Goal: Contribute content: Add original content to the website for others to see

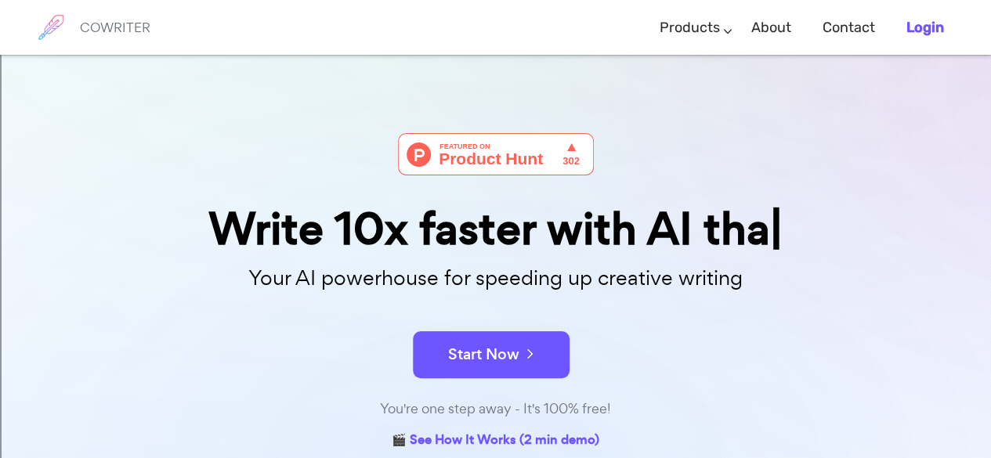
click at [929, 26] on b "Login" at bounding box center [925, 27] width 38 height 17
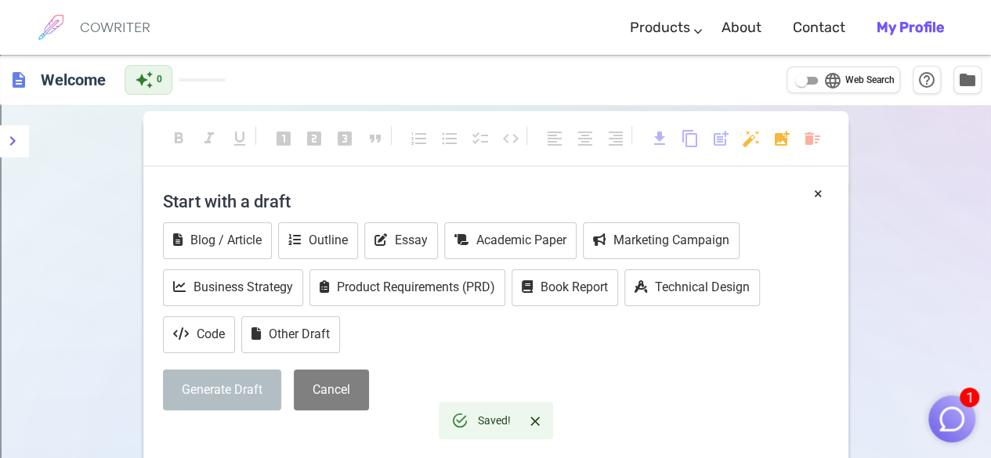
click at [407, 357] on div "Start with a draft Blog / Article Outline Essay Academic Paper Marketing Campai…" at bounding box center [496, 303] width 666 height 240
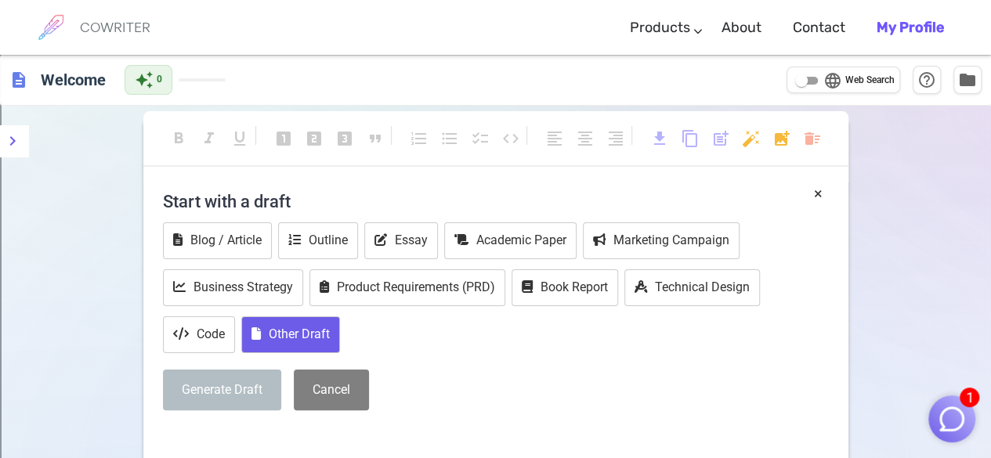
click at [309, 331] on button "Other Draft" at bounding box center [290, 335] width 99 height 37
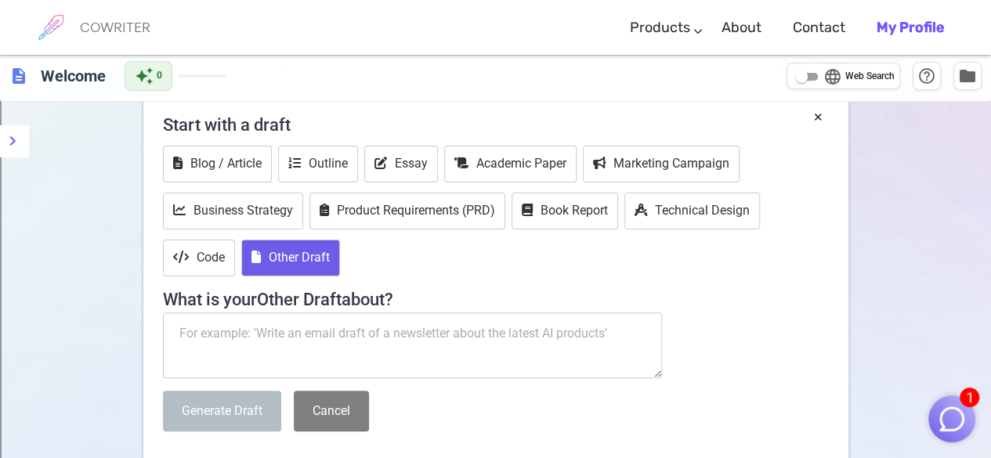
scroll to position [78, 0]
click at [478, 319] on textarea at bounding box center [413, 345] width 500 height 66
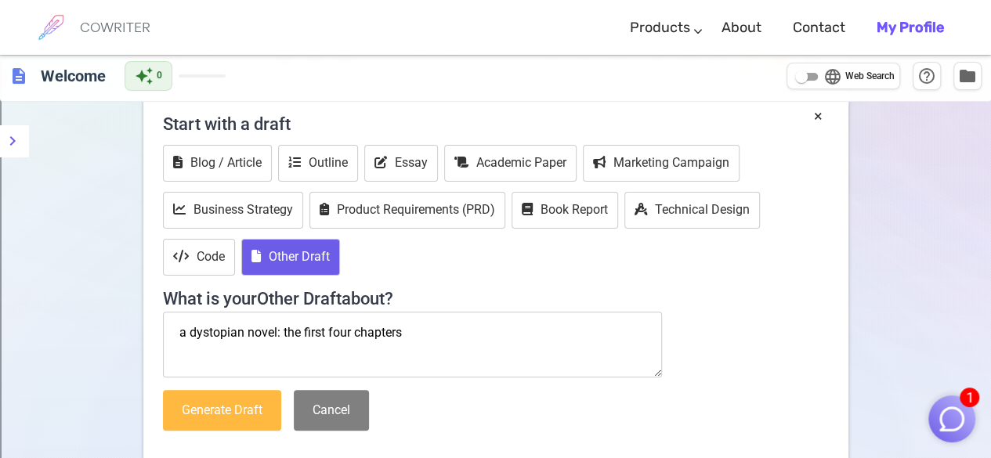
type textarea "a dystopian novel: the first four chapters"
click at [248, 396] on button "Generate Draft" at bounding box center [222, 411] width 118 height 42
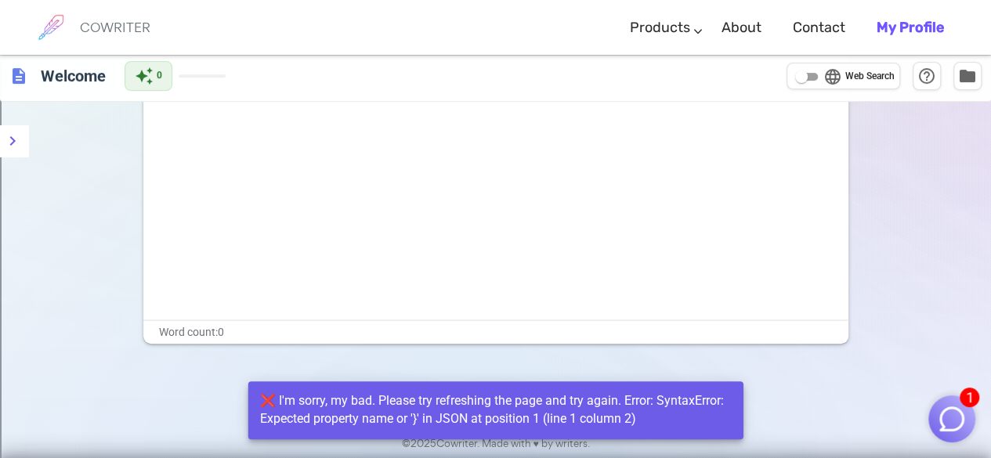
scroll to position [0, 0]
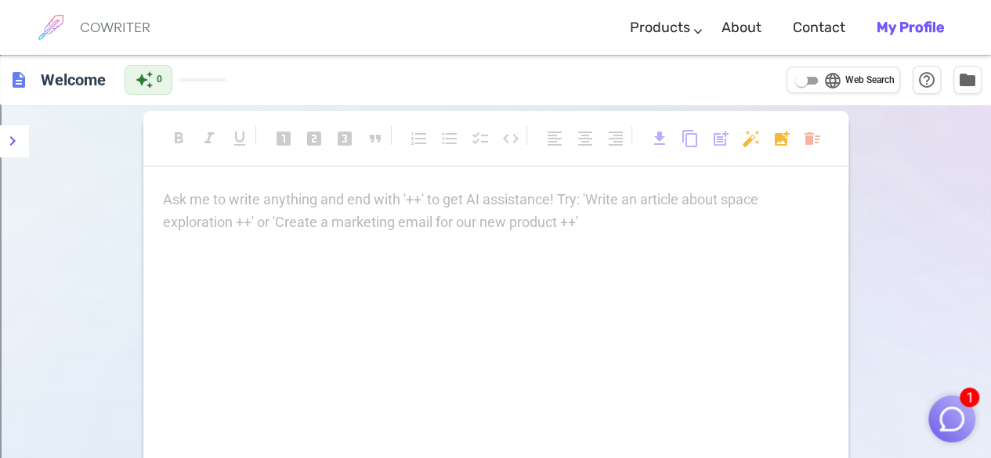
click at [423, 305] on div "Ask me to write anything and end with '++' to get AI assistance! Try: 'Write an…" at bounding box center [495, 345] width 705 height 313
click at [434, 217] on div "Ask me to write anything and end with '++' to get AI assistance! Try: 'Write an…" at bounding box center [496, 211] width 666 height 45
click at [505, 208] on p "Ask me to write anything and end with '++' to get AI assistance! Try: 'Write an…" at bounding box center [496, 200] width 666 height 23
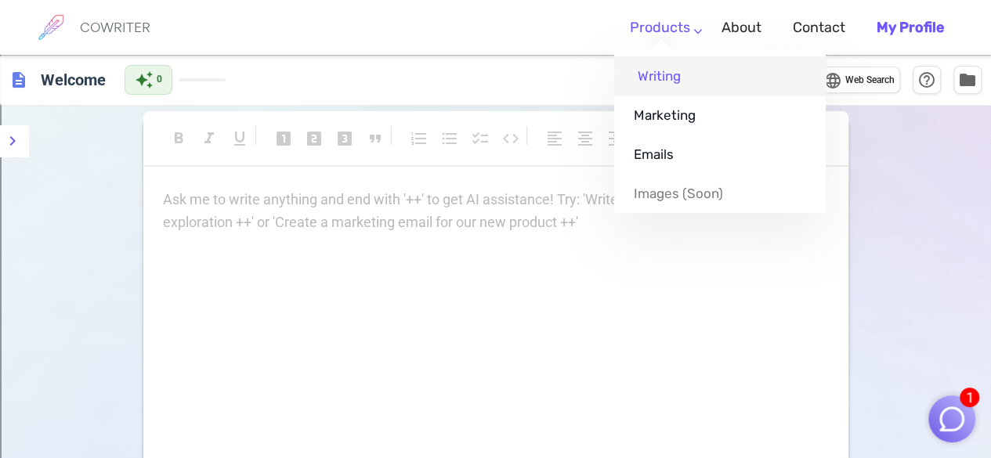
click at [663, 73] on link "Writing" at bounding box center [720, 75] width 212 height 39
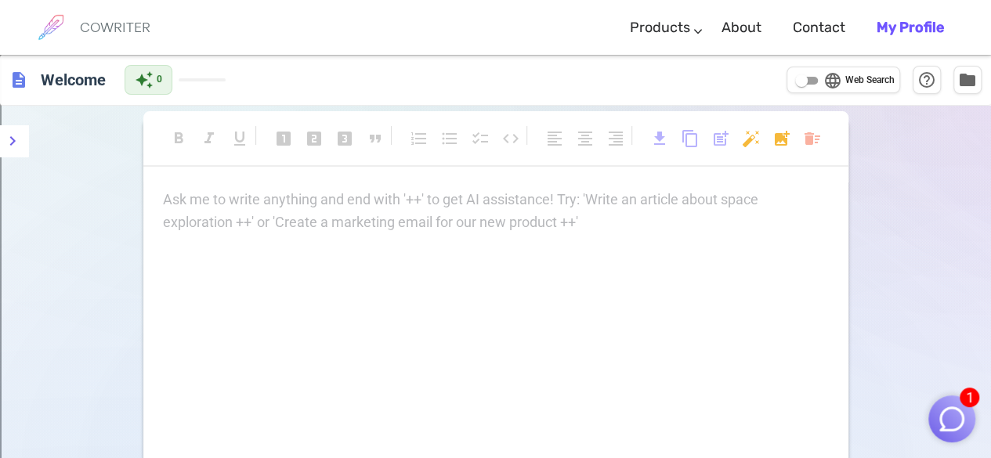
click at [964, 413] on img "button" at bounding box center [952, 419] width 30 height 30
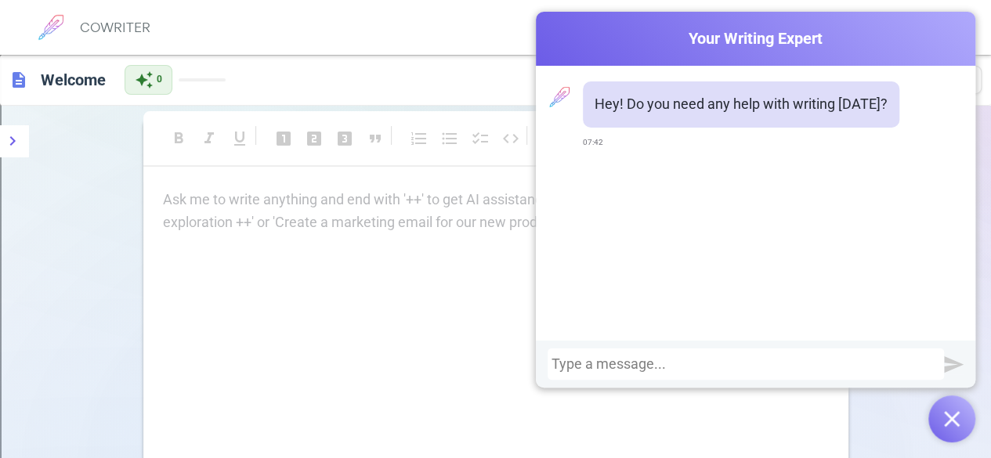
click at [452, 277] on div "Ask me to write anything and end with '++' to get AI assistance! Try: 'Write an…" at bounding box center [495, 345] width 705 height 313
click at [406, 157] on div "format_bold format_italic format_underlined looks_one looks_two looks_3 format_…" at bounding box center [495, 146] width 705 height 42
click at [275, 225] on div "Ask me to write anything and end with '++' to get AI assistance! Try: 'Write an…" at bounding box center [496, 211] width 666 height 45
click at [14, 139] on icon "menu" at bounding box center [12, 141] width 19 height 19
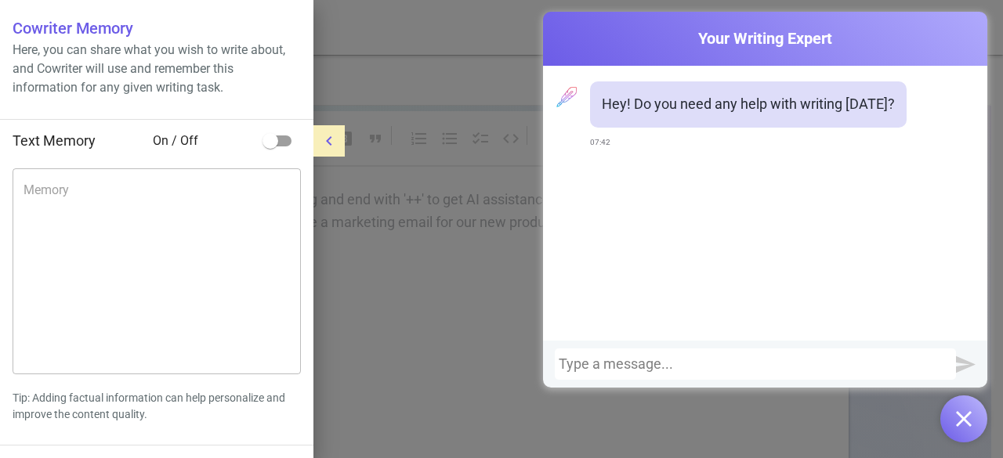
click at [284, 141] on input "checkbox" at bounding box center [270, 141] width 89 height 30
checkbox input "true"
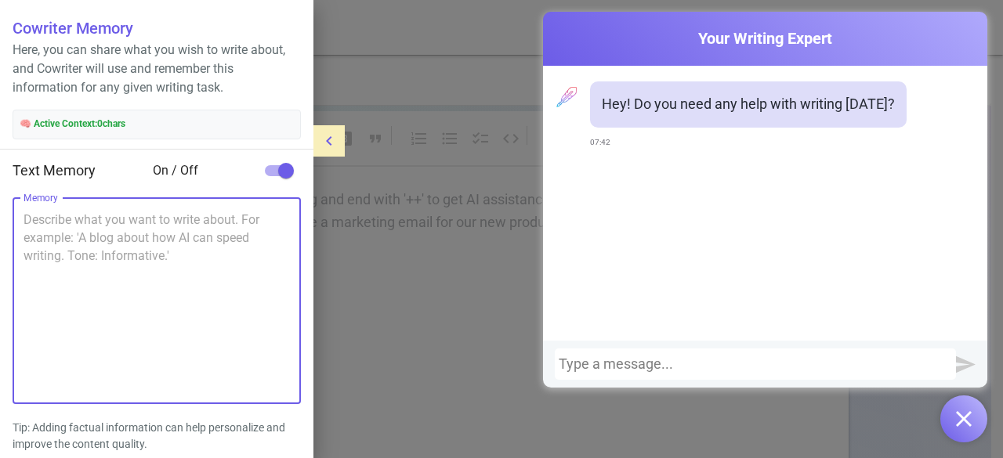
click at [170, 236] on textarea "Memory" at bounding box center [157, 301] width 266 height 180
paste textarea "Loremi Do Sitame co Adipis Elitse Doeiusm 7: Tempori Utla etd’ma aliq en adm ve…"
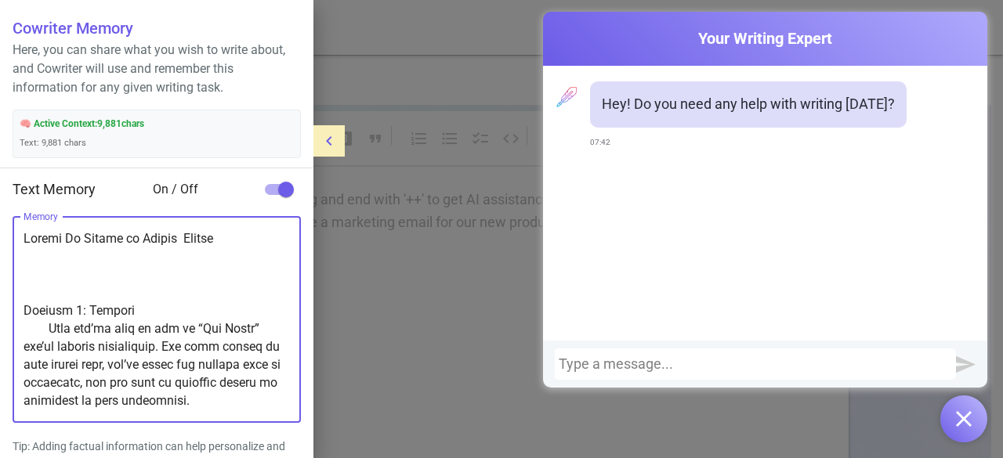
scroll to position [4900, 0]
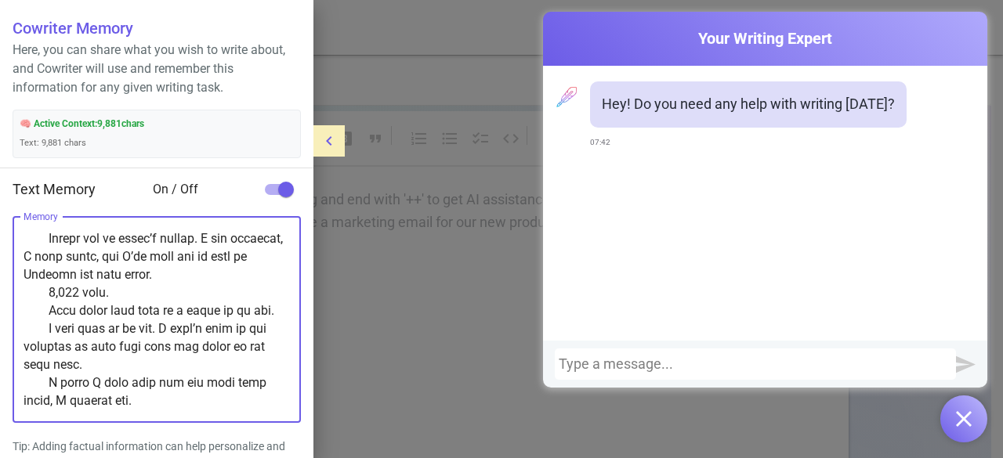
type textarea "Loremi Do Sitame co Adipis Elitse Doeiusm 7: Tempori Utla etd’ma aliq en adm ve…"
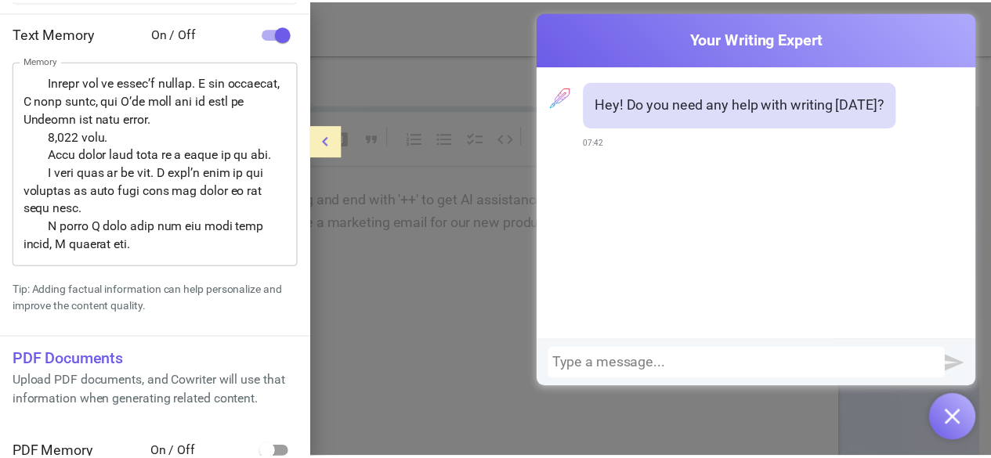
scroll to position [177, 0]
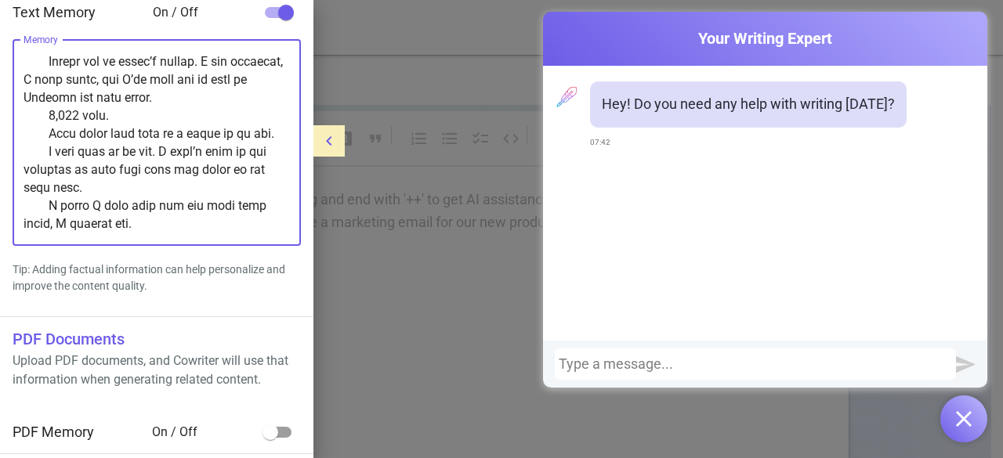
click at [133, 198] on textarea "Memory" at bounding box center [157, 142] width 266 height 180
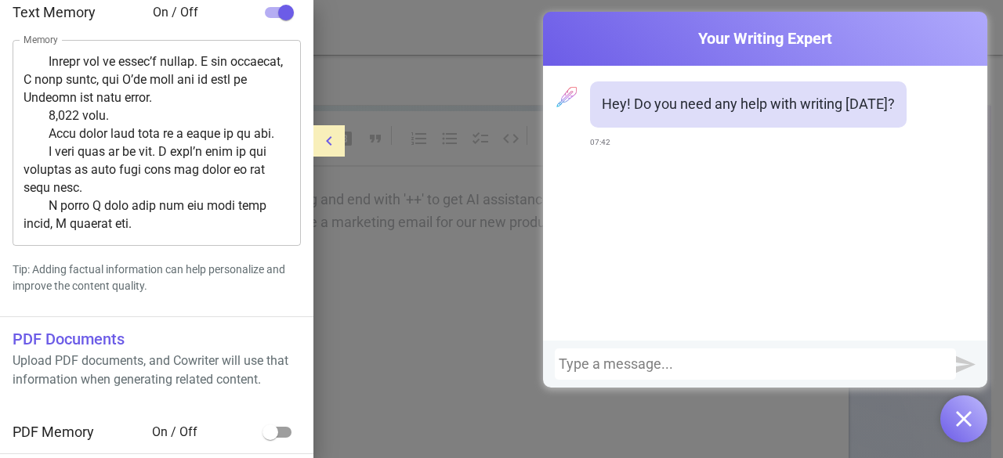
click at [332, 140] on icon "menu" at bounding box center [329, 141] width 19 height 19
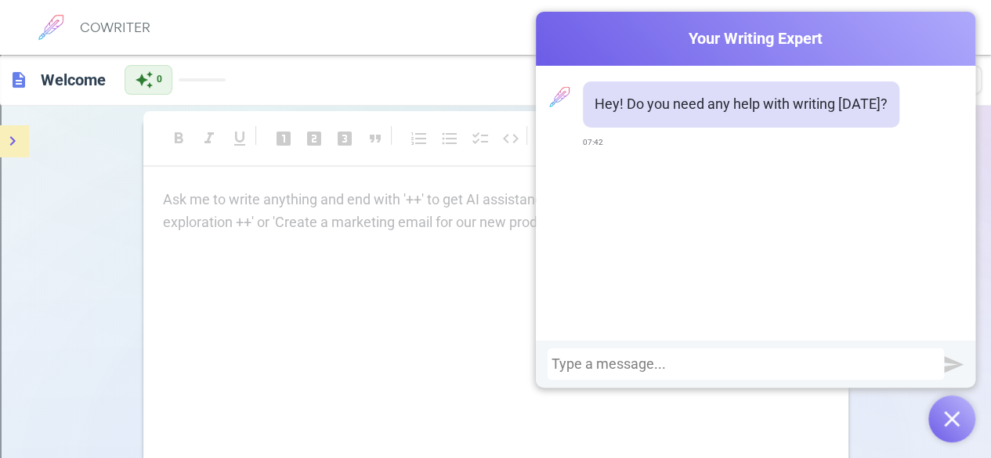
click at [953, 420] on img "button" at bounding box center [952, 419] width 16 height 16
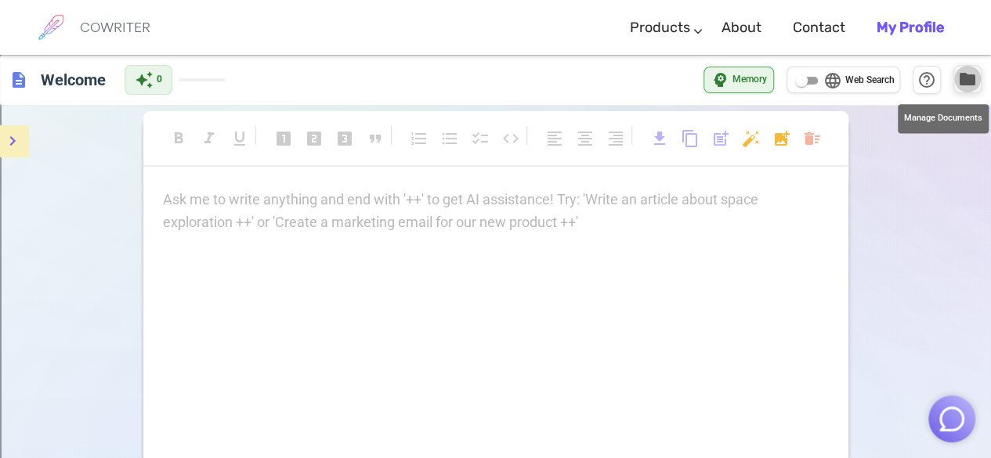
click at [971, 81] on span "folder" at bounding box center [967, 79] width 19 height 19
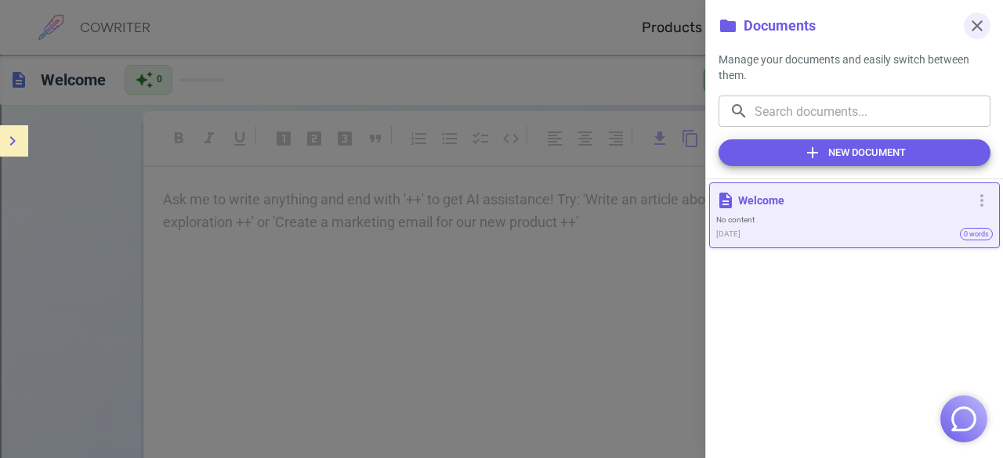
click at [975, 25] on span "close" at bounding box center [977, 25] width 19 height 19
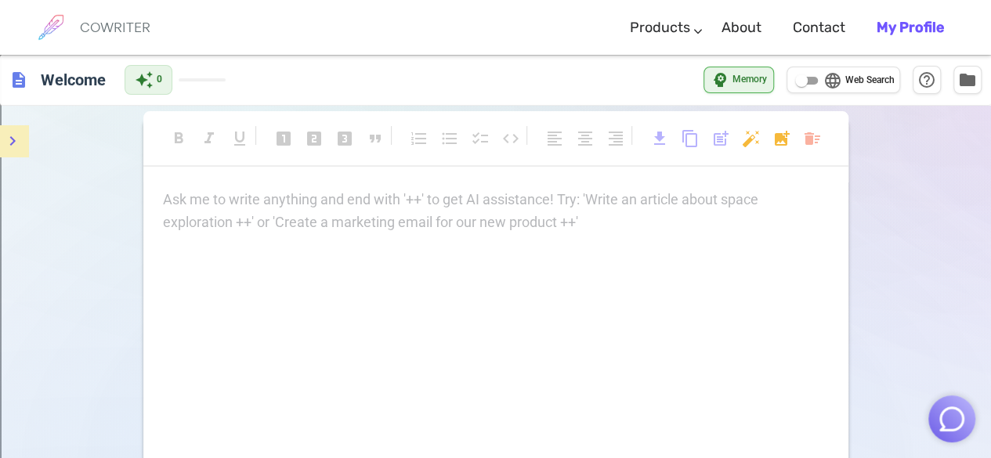
click at [200, 245] on div "Ask me to write anything and end with '++' to get AI assistance! Try: 'Write an…" at bounding box center [495, 345] width 705 height 313
click at [317, 209] on p "Ask me to write anything and end with '++' to get AI assistance! Try: 'Write an…" at bounding box center [496, 200] width 666 height 23
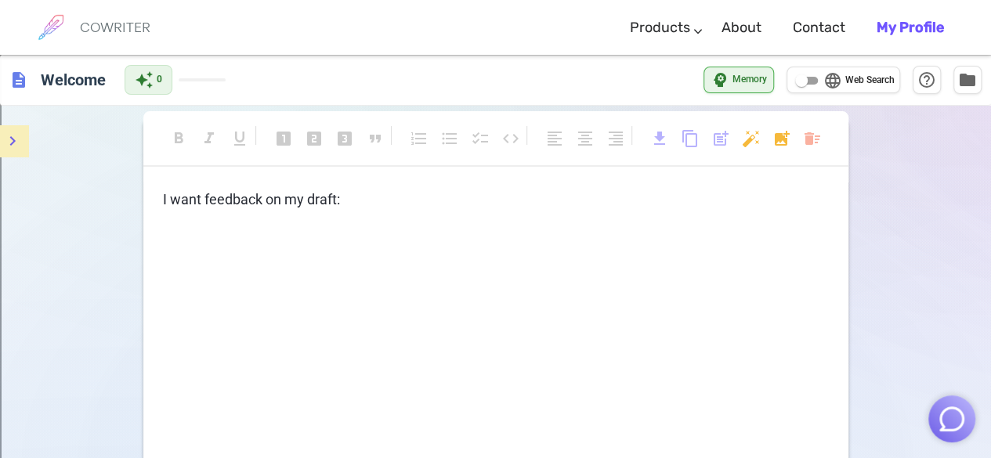
click at [21, 78] on span "description" at bounding box center [18, 80] width 19 height 19
click at [11, 85] on span "description" at bounding box center [18, 80] width 19 height 19
click at [929, 20] on b "My Profile" at bounding box center [910, 27] width 67 height 17
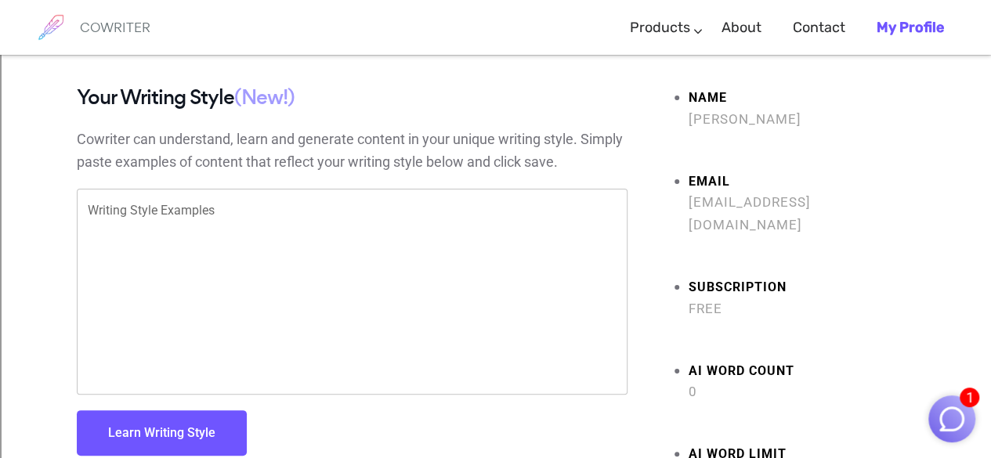
click at [451, 228] on textarea "Writing Style Examples" at bounding box center [352, 292] width 529 height 180
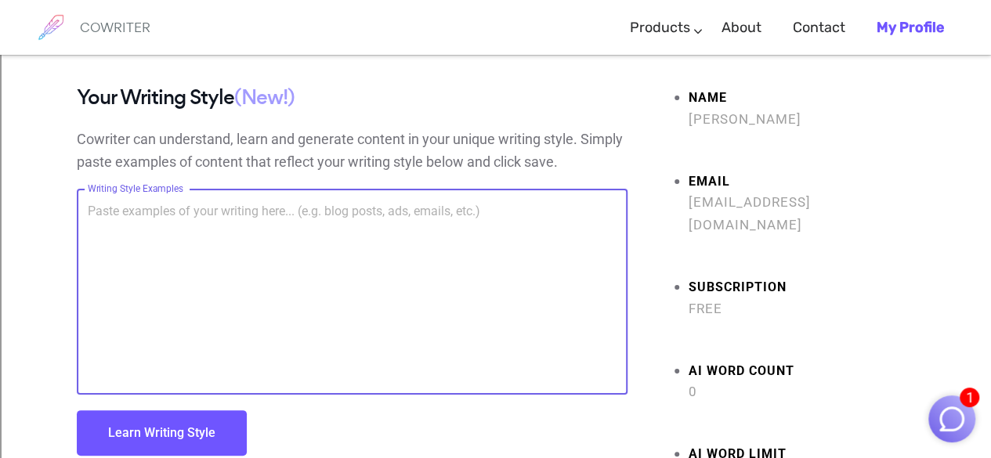
paste textarea "Loremi Do Sitame co Adipis Elitse Doeiusm 7: Tempori Utla etd’ma aliq en adm ve…"
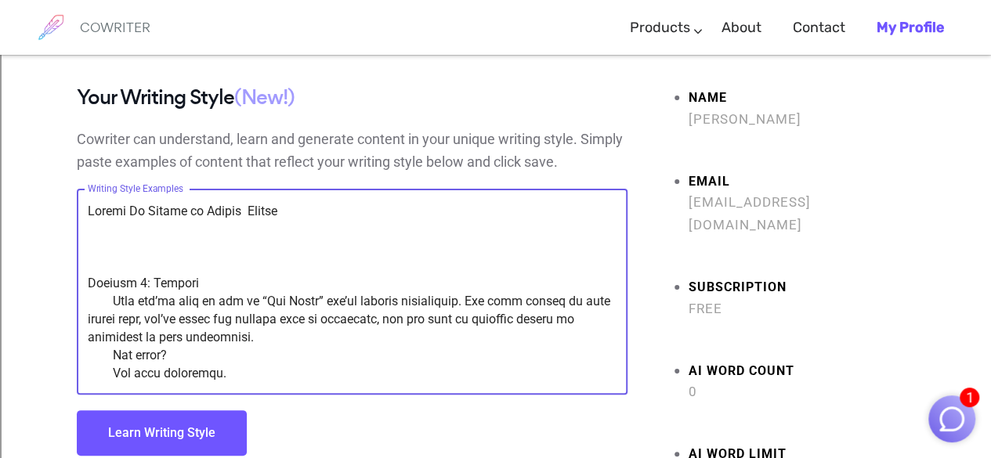
scroll to position [2882, 0]
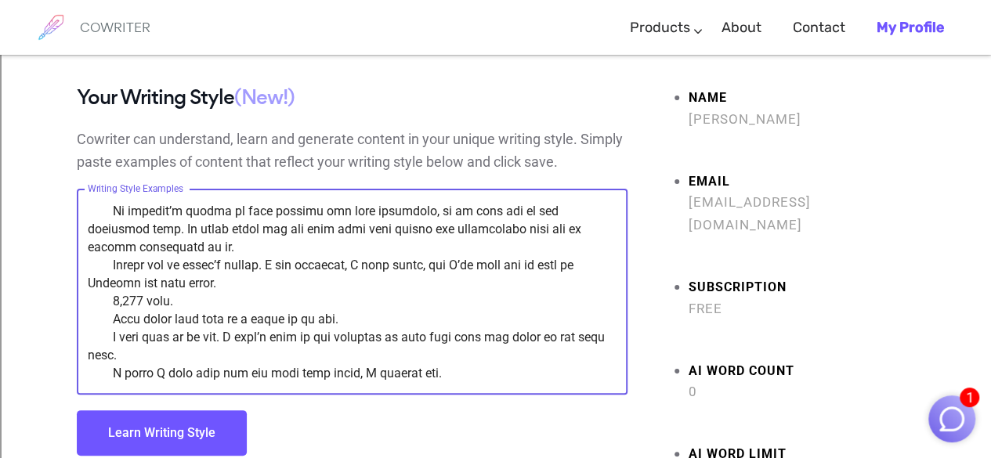
type textarea "Loremi Do Sitame co Adipis Elitse Doeiusm 7: Tempori Utla etd’ma aliq en adm ve…"
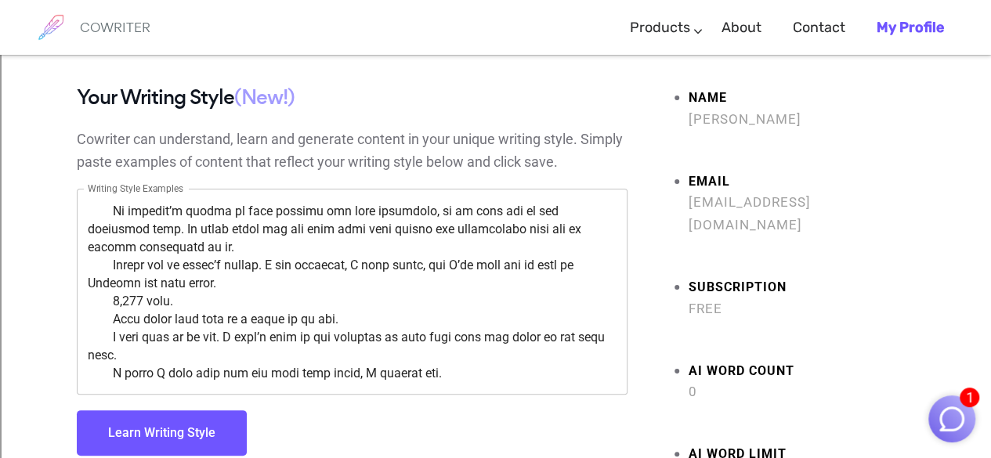
click at [227, 430] on button "Learn Writing Style" at bounding box center [162, 433] width 170 height 45
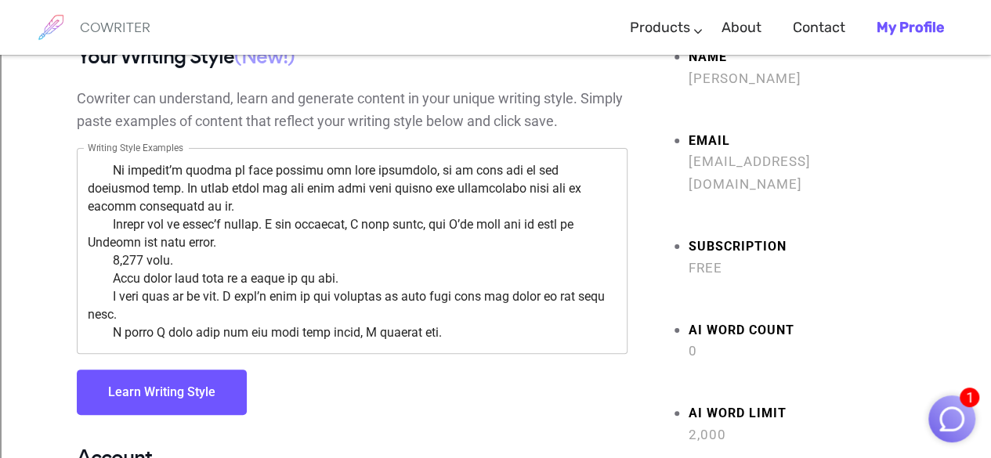
scroll to position [42, 0]
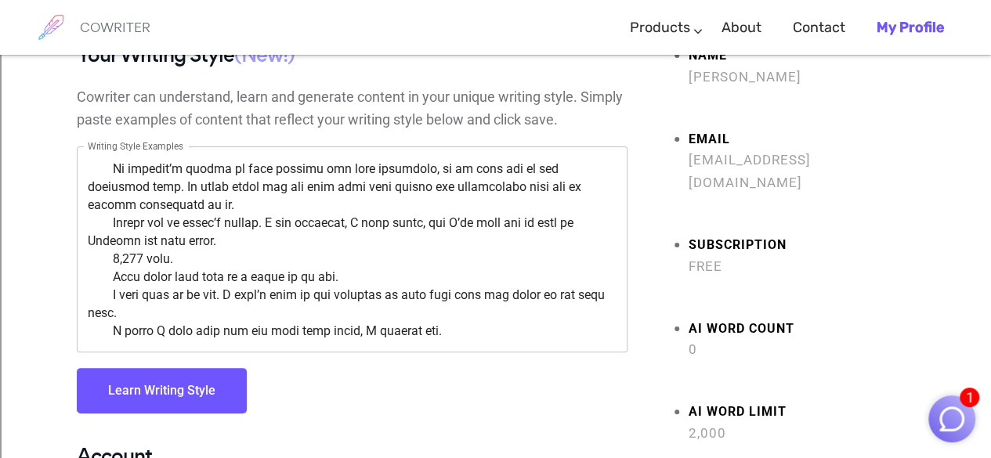
click at [201, 384] on button "Learn Writing Style" at bounding box center [162, 390] width 170 height 45
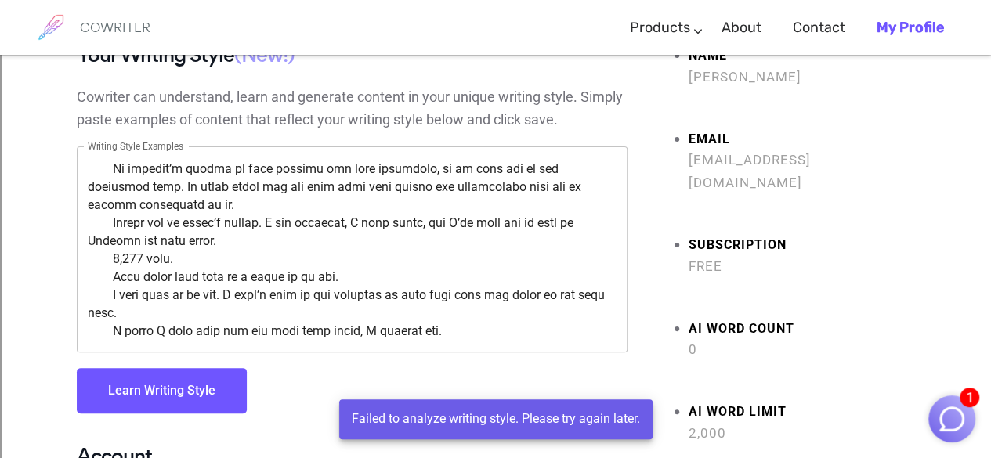
scroll to position [0, 0]
